Goal: Check status: Check status

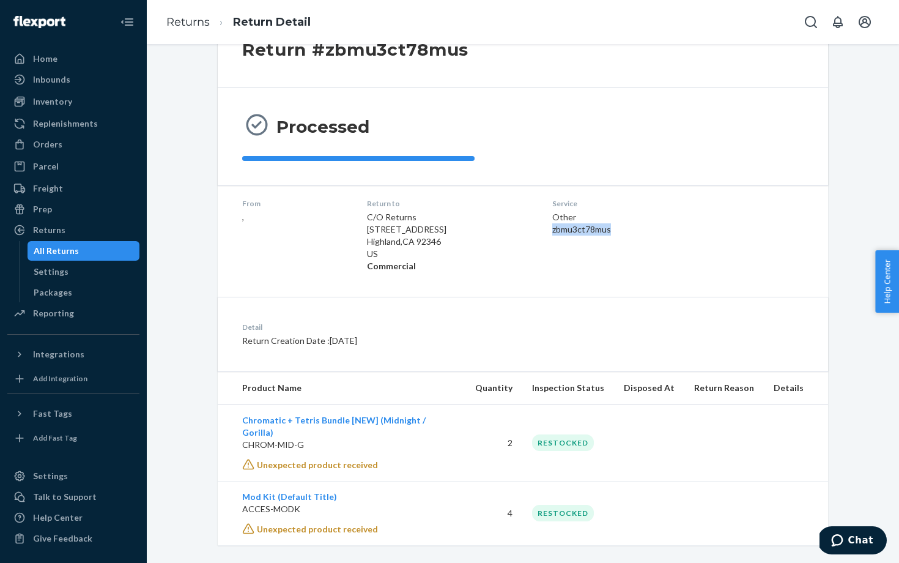
scroll to position [26, 0]
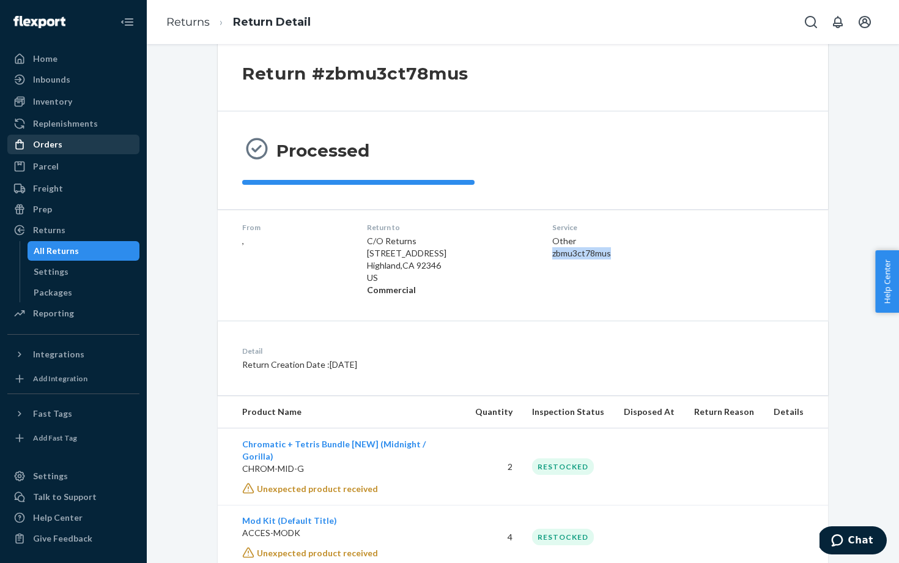
click at [58, 150] on div "Orders" at bounding box center [47, 144] width 29 height 12
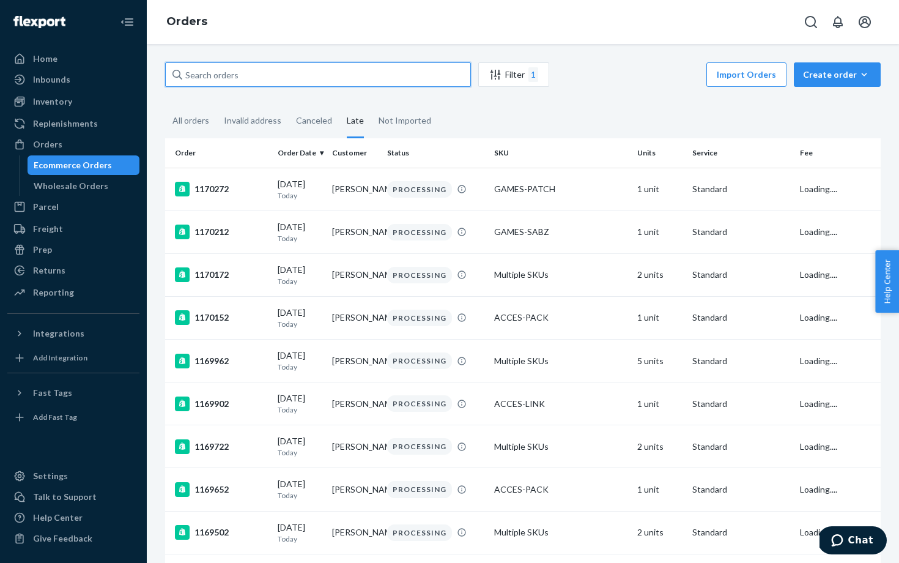
click at [262, 82] on input "text" at bounding box center [318, 74] width 306 height 24
paste input "136639721"
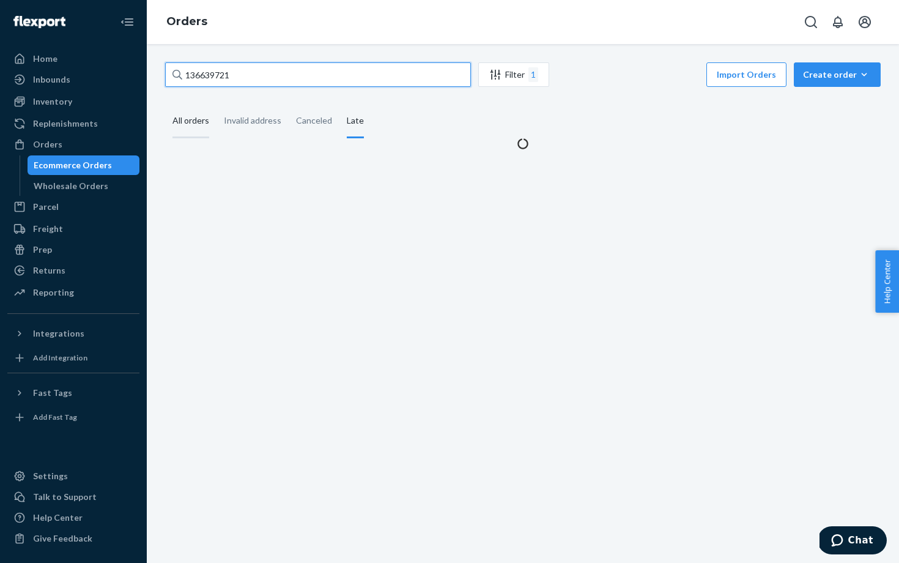
type input "136639721"
click at [188, 119] on div "All orders" at bounding box center [191, 122] width 37 height 34
click at [165, 105] on input "All orders" at bounding box center [165, 105] width 0 height 0
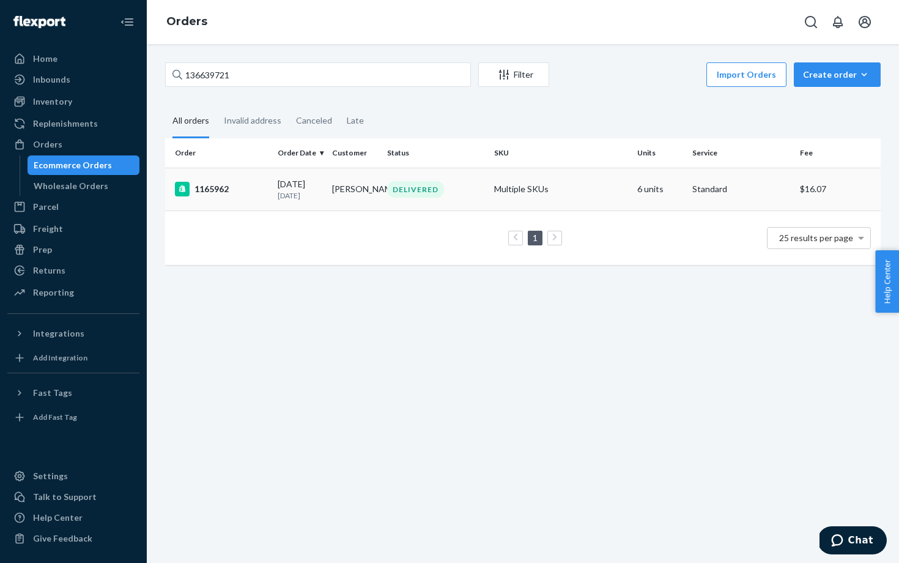
click at [229, 192] on div "1165962" at bounding box center [221, 189] width 93 height 15
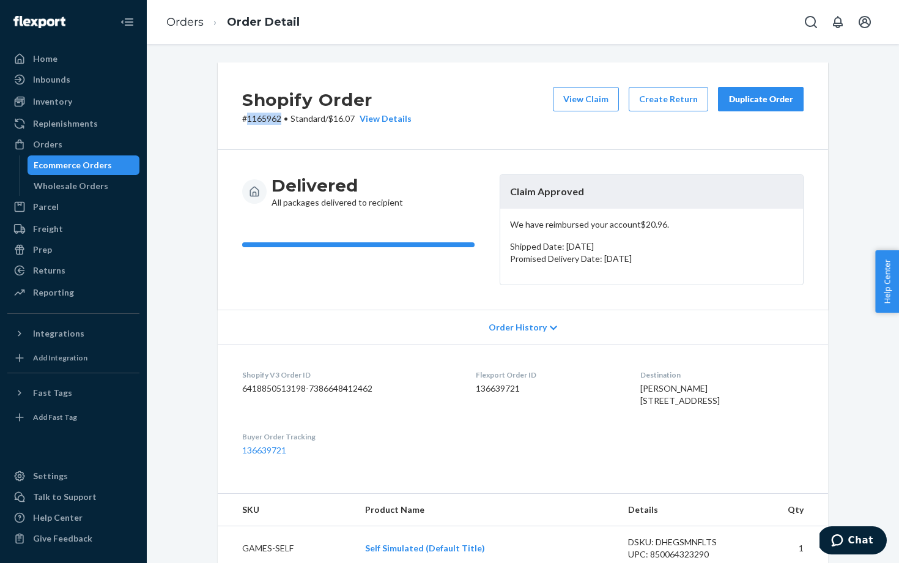
drag, startPoint x: 281, startPoint y: 119, endPoint x: 247, endPoint y: 119, distance: 34.3
click at [247, 119] on p "# 1165962 • Standard / $16.07 View Details" at bounding box center [326, 119] width 169 height 12
copy p "1165962"
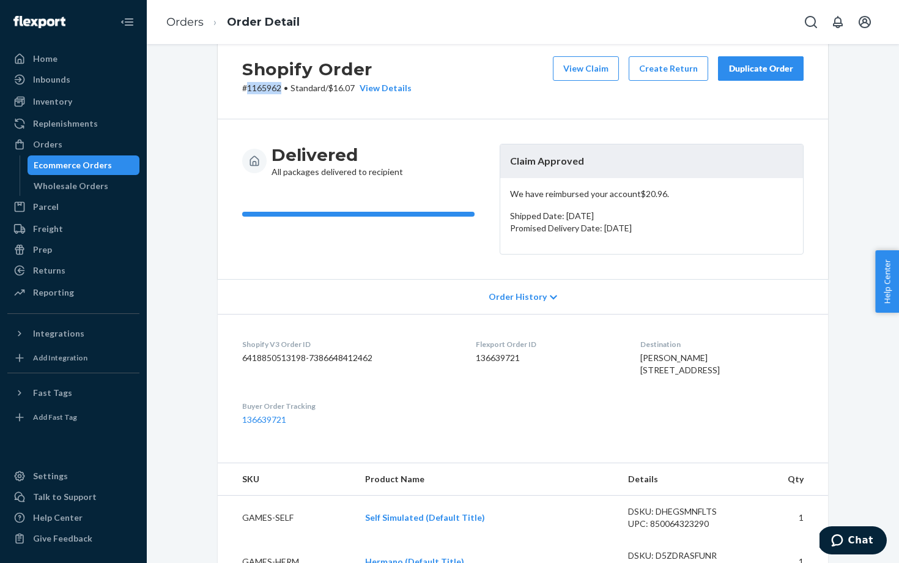
scroll to position [42, 0]
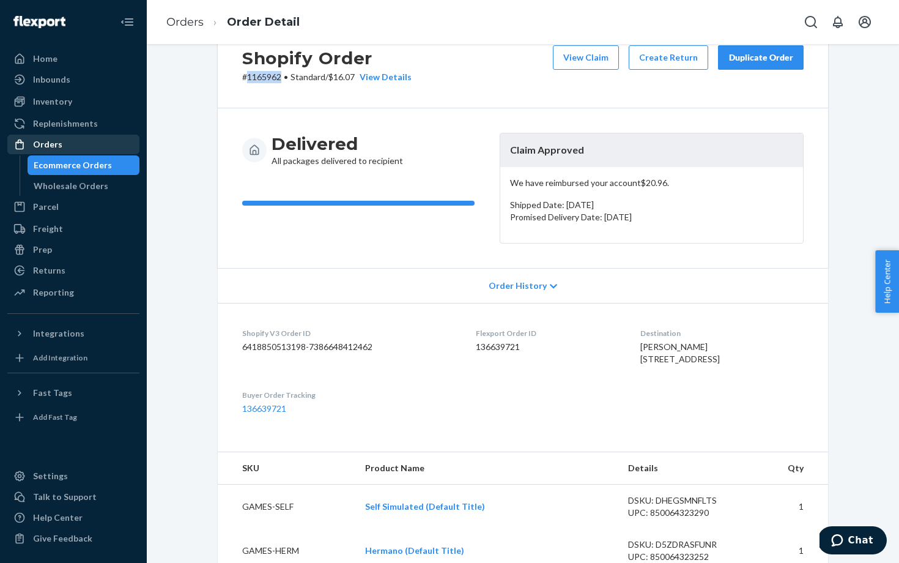
click at [94, 146] on div "Orders" at bounding box center [74, 144] width 130 height 17
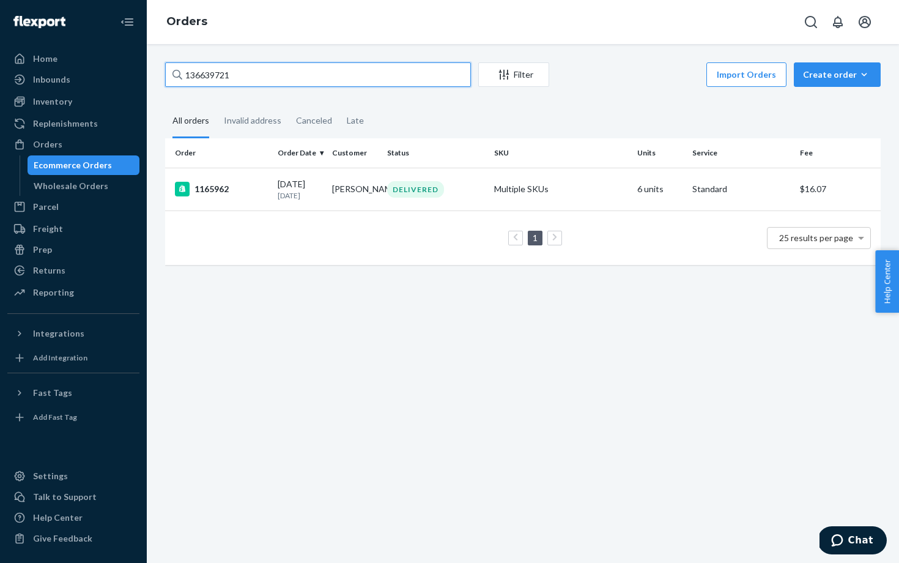
click at [361, 63] on input "136639721" at bounding box center [318, 74] width 306 height 24
drag, startPoint x: 270, startPoint y: 74, endPoint x: 143, endPoint y: 74, distance: 126.7
click at [143, 74] on div "Home Inbounds Shipping Plans Problems Inventory Products Replenishments Orders …" at bounding box center [449, 281] width 899 height 563
